Goal: Find specific page/section: Find specific page/section

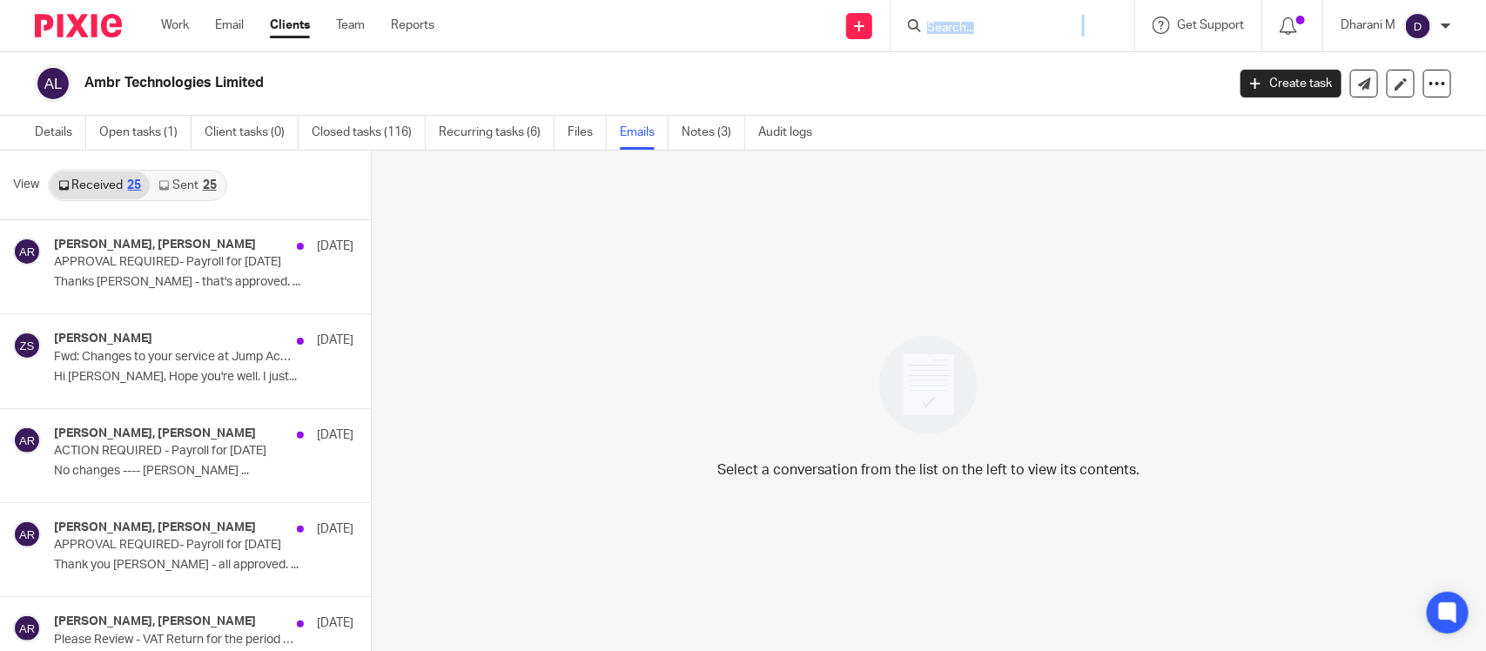
click at [946, 21] on input "Search" at bounding box center [1004, 29] width 157 height 16
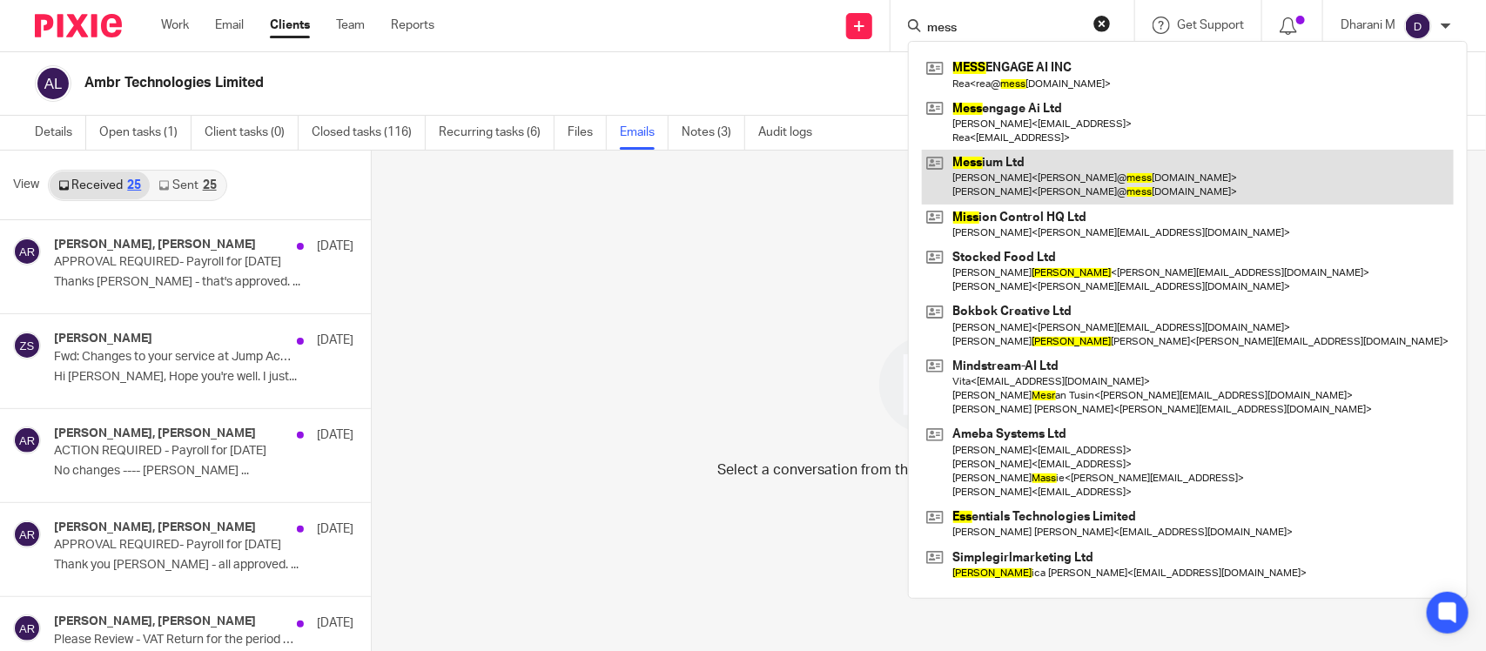
type input "mess"
click at [1016, 167] on link at bounding box center [1188, 177] width 532 height 54
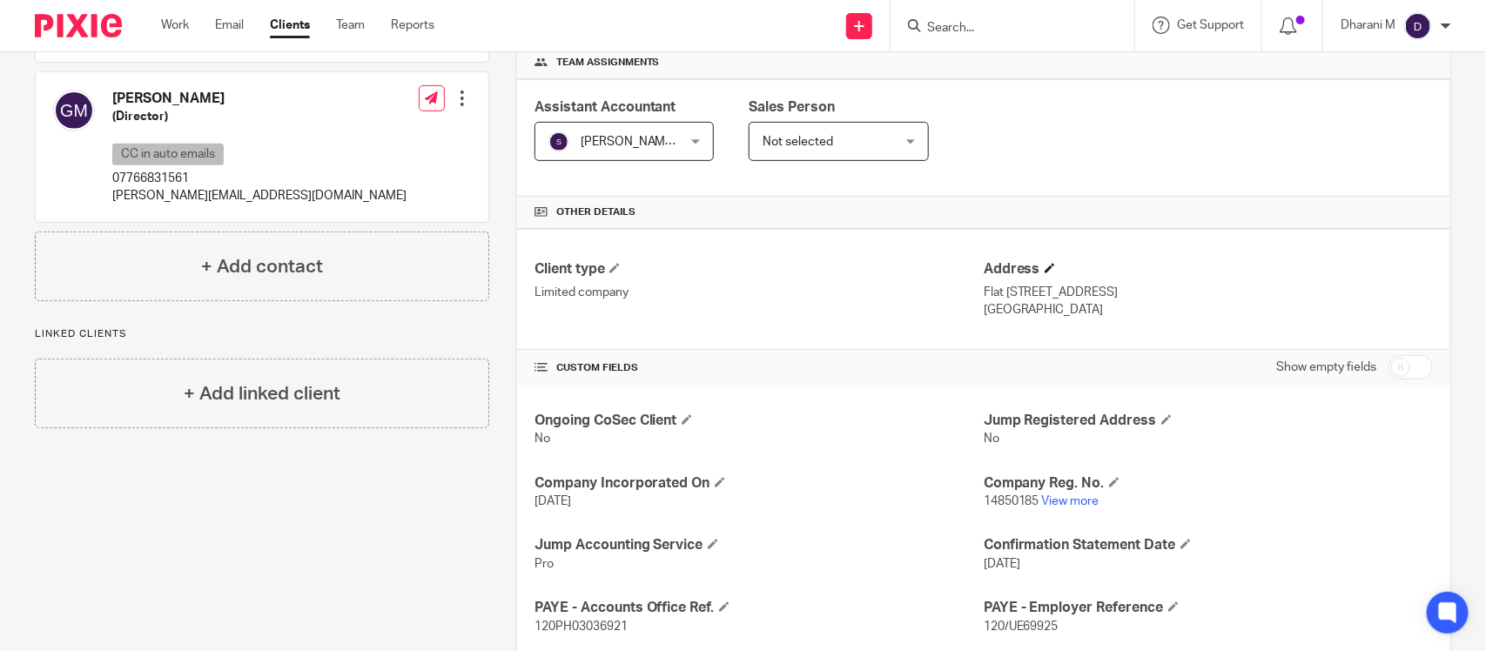
scroll to position [268, 0]
click at [1063, 494] on link "View more" at bounding box center [1070, 499] width 57 height 12
